Goal: Obtain resource: Download file/media

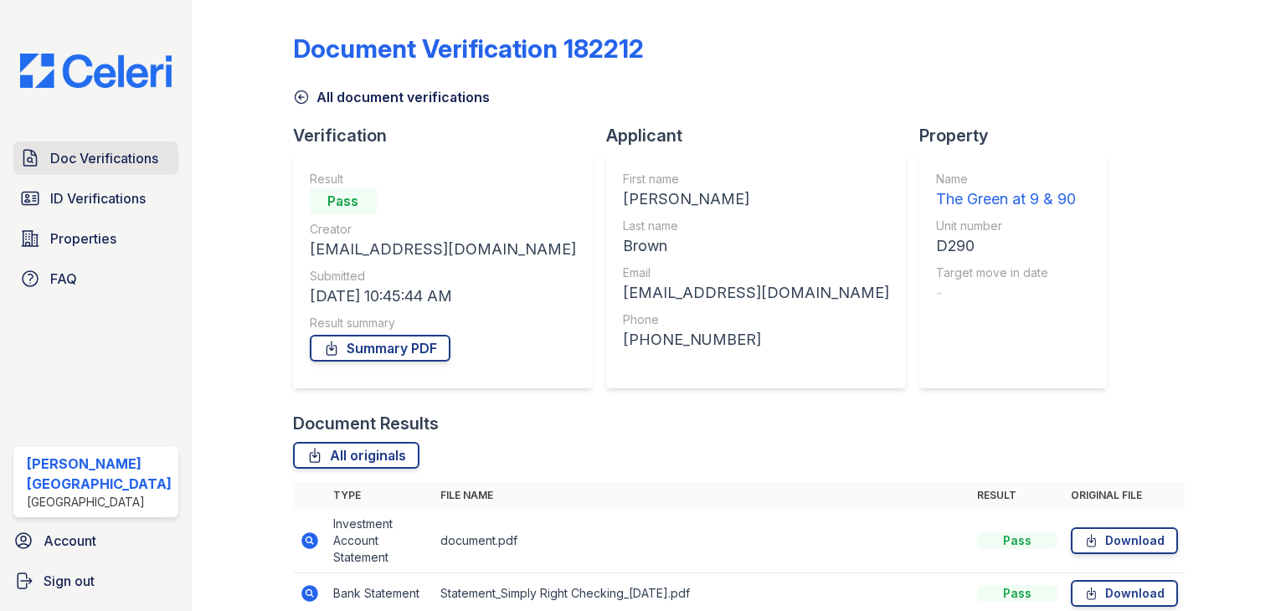
click at [105, 152] on span "Doc Verifications" at bounding box center [104, 158] width 108 height 20
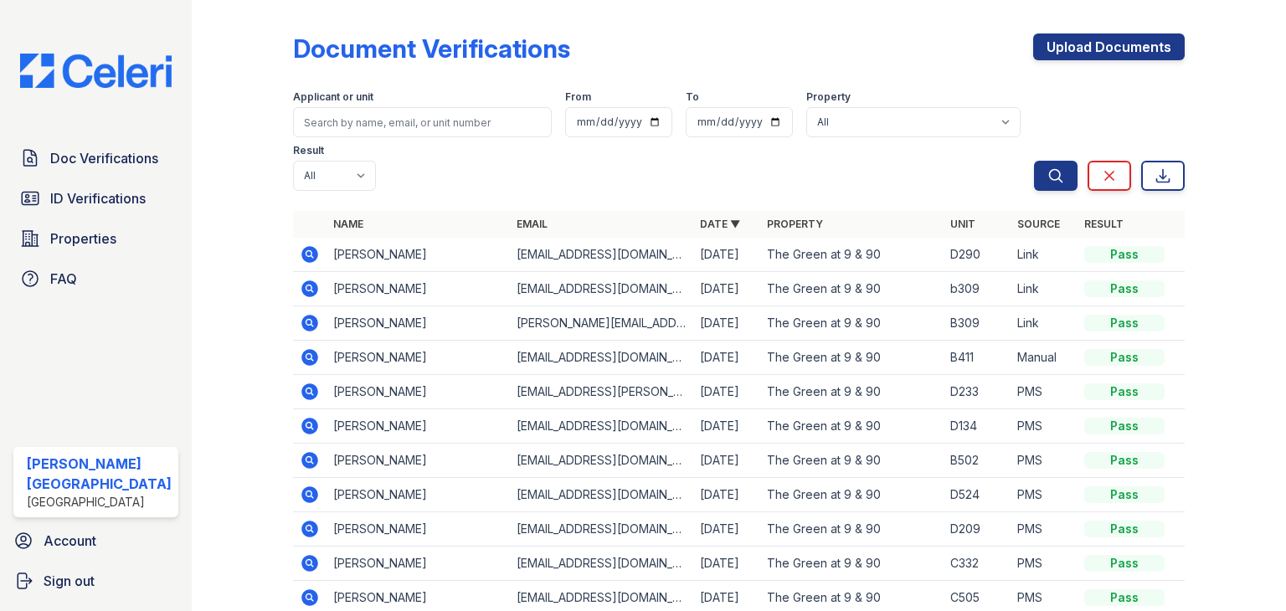
scroll to position [84, 0]
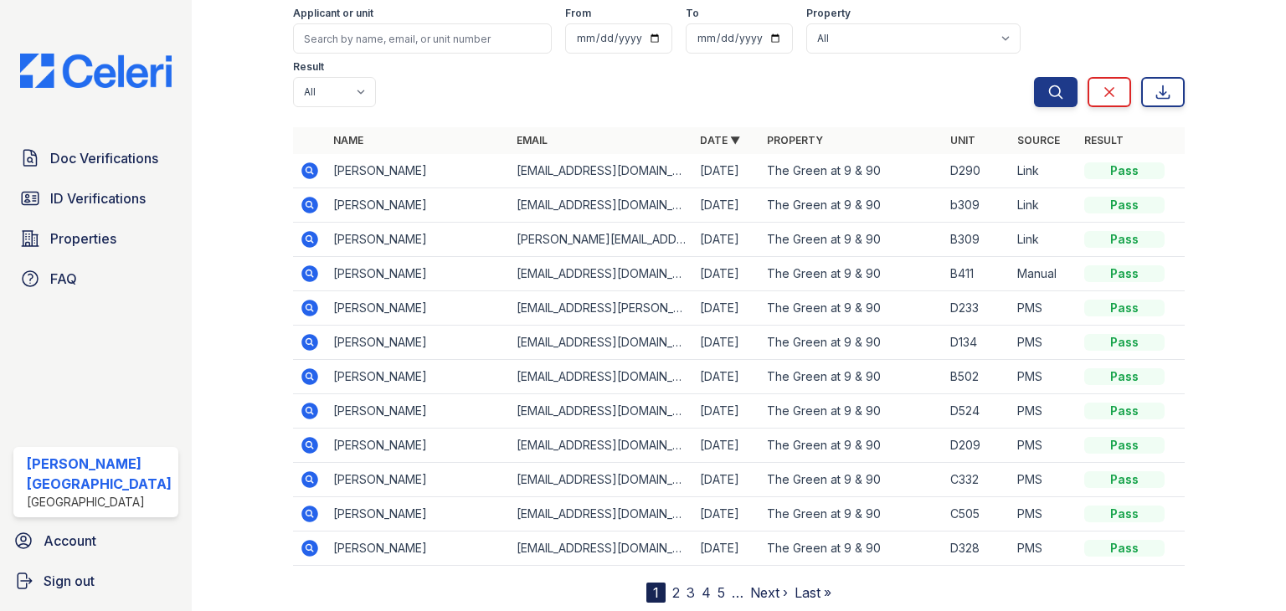
click at [301, 444] on icon at bounding box center [309, 445] width 17 height 17
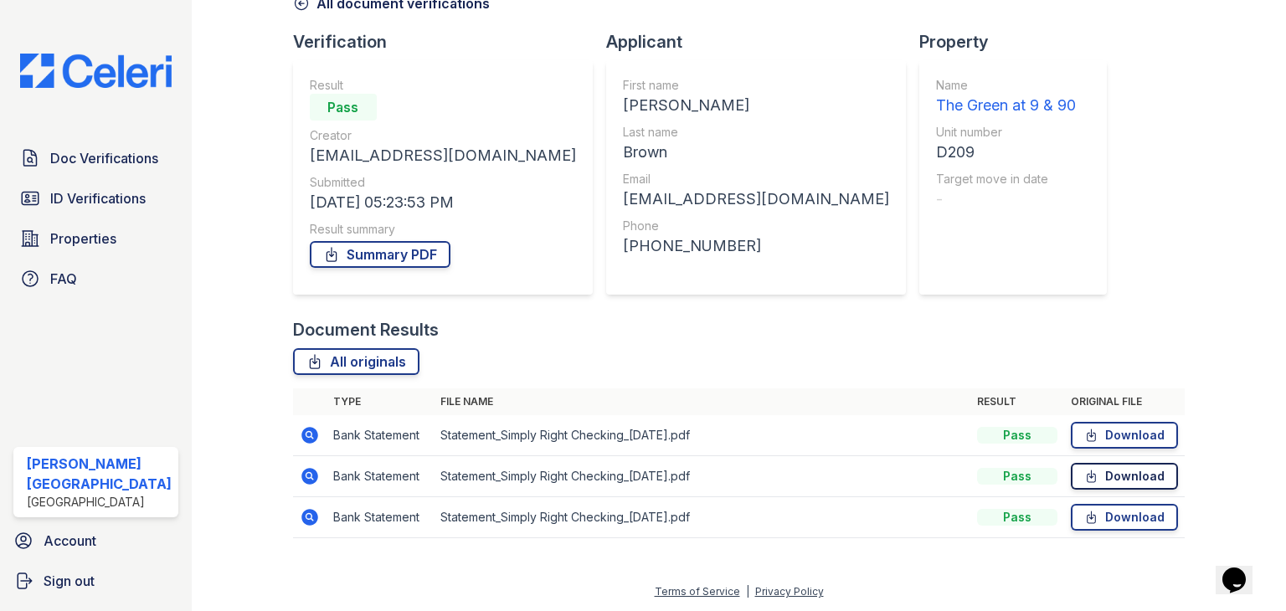
click at [1099, 478] on link "Download" at bounding box center [1124, 476] width 107 height 27
